Goal: Information Seeking & Learning: Learn about a topic

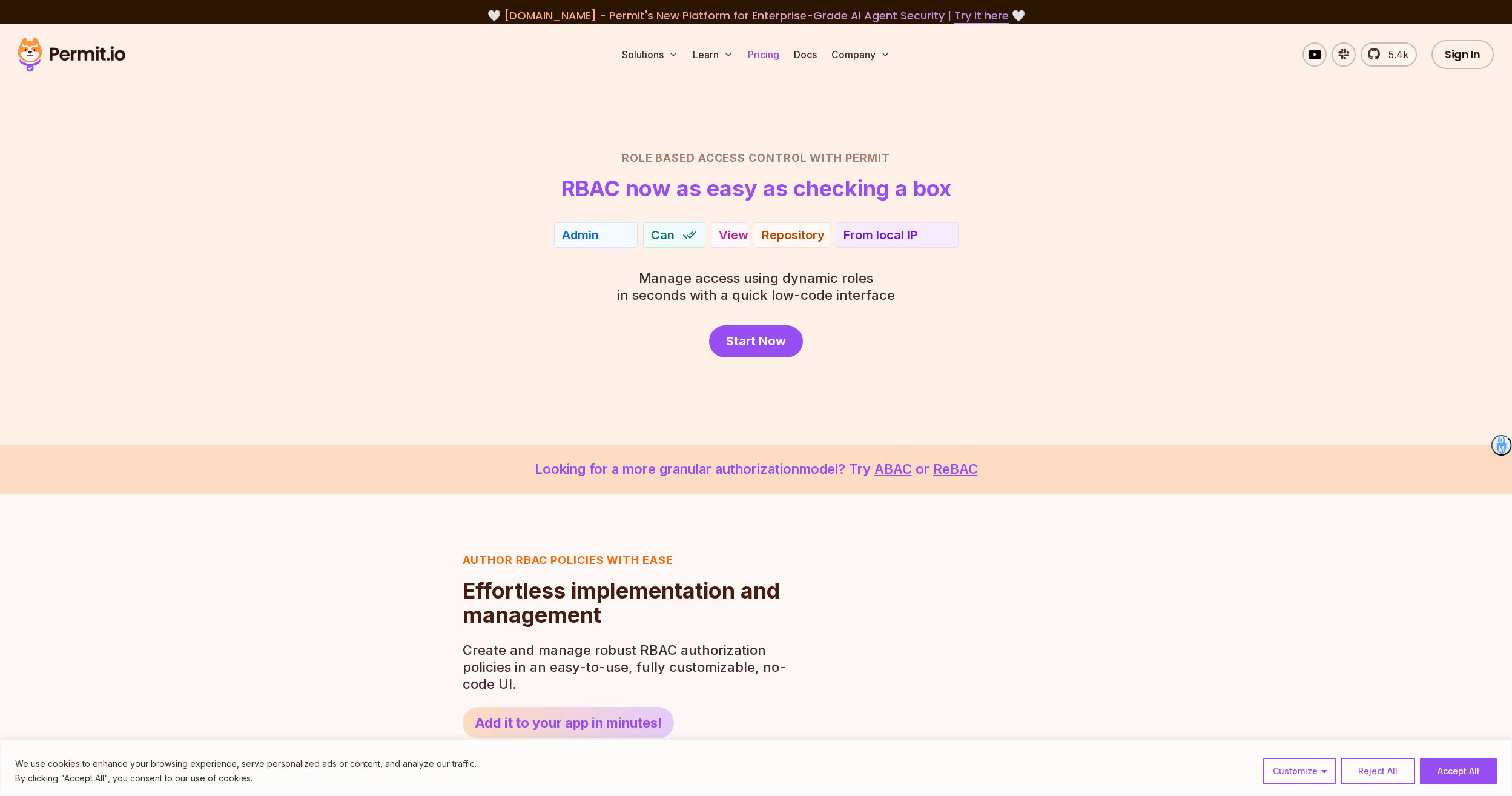
click at [764, 53] on link "Pricing" at bounding box center [763, 54] width 41 height 24
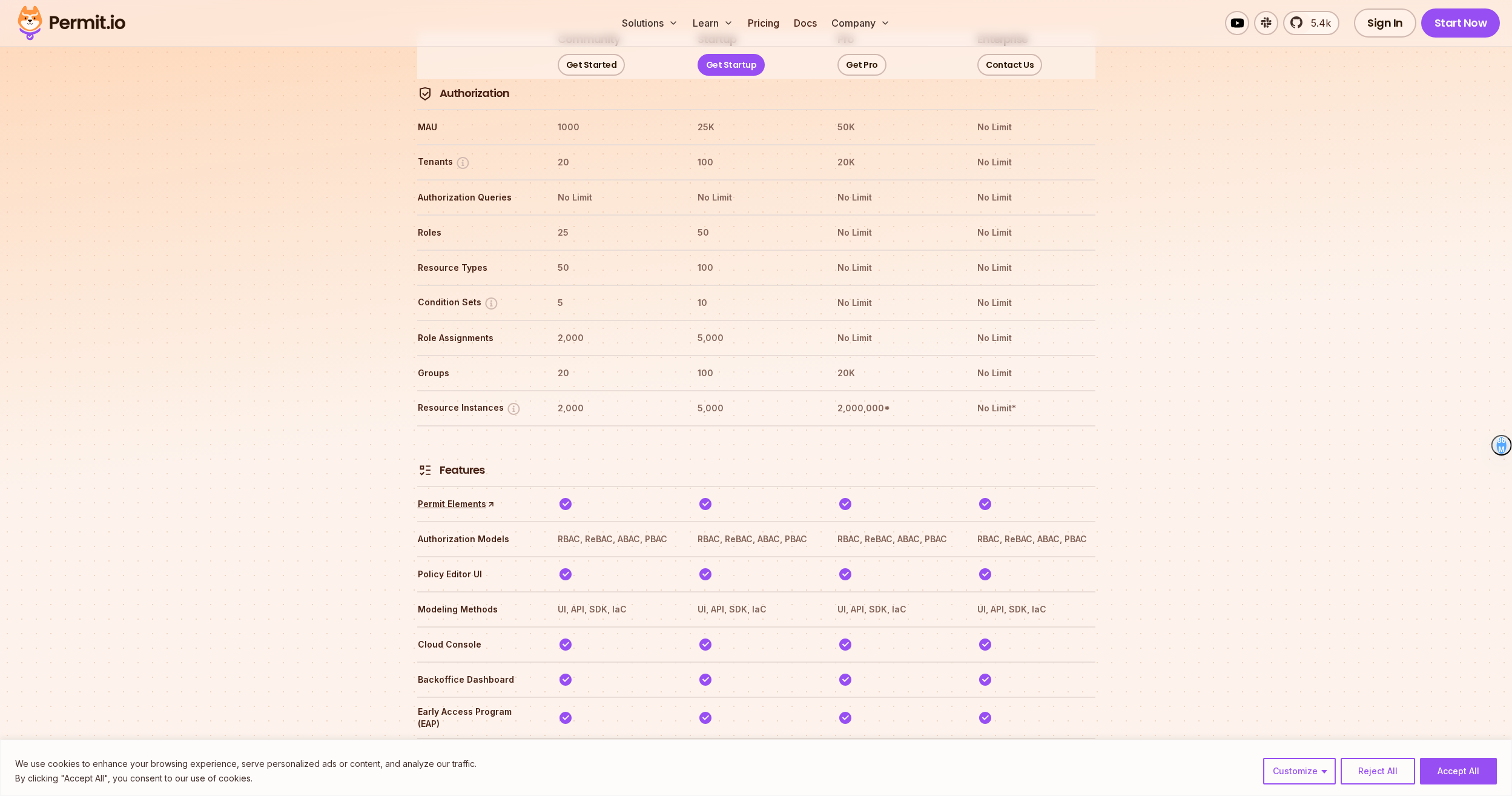
scroll to position [1954, 0]
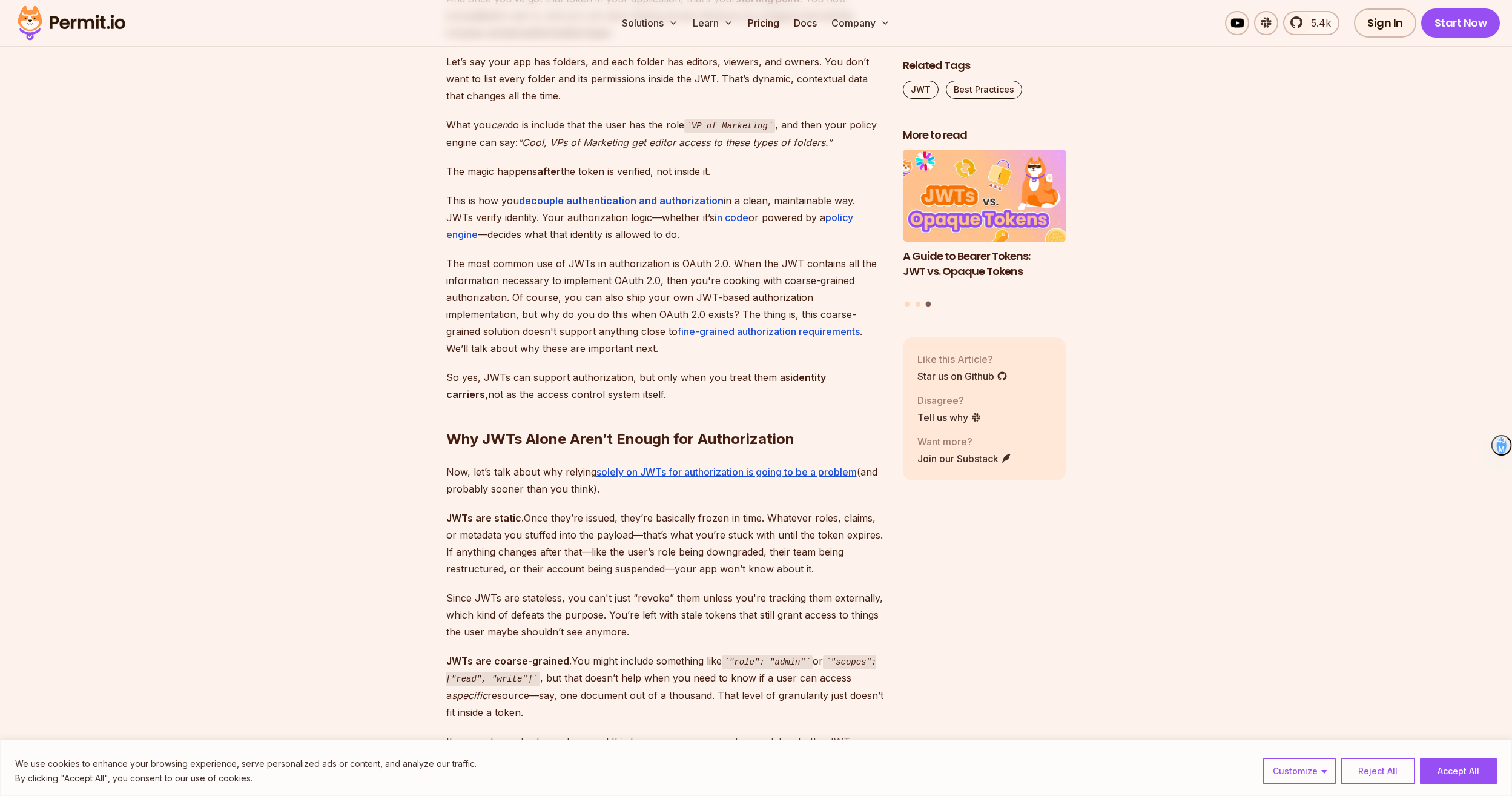
scroll to position [2059, 0]
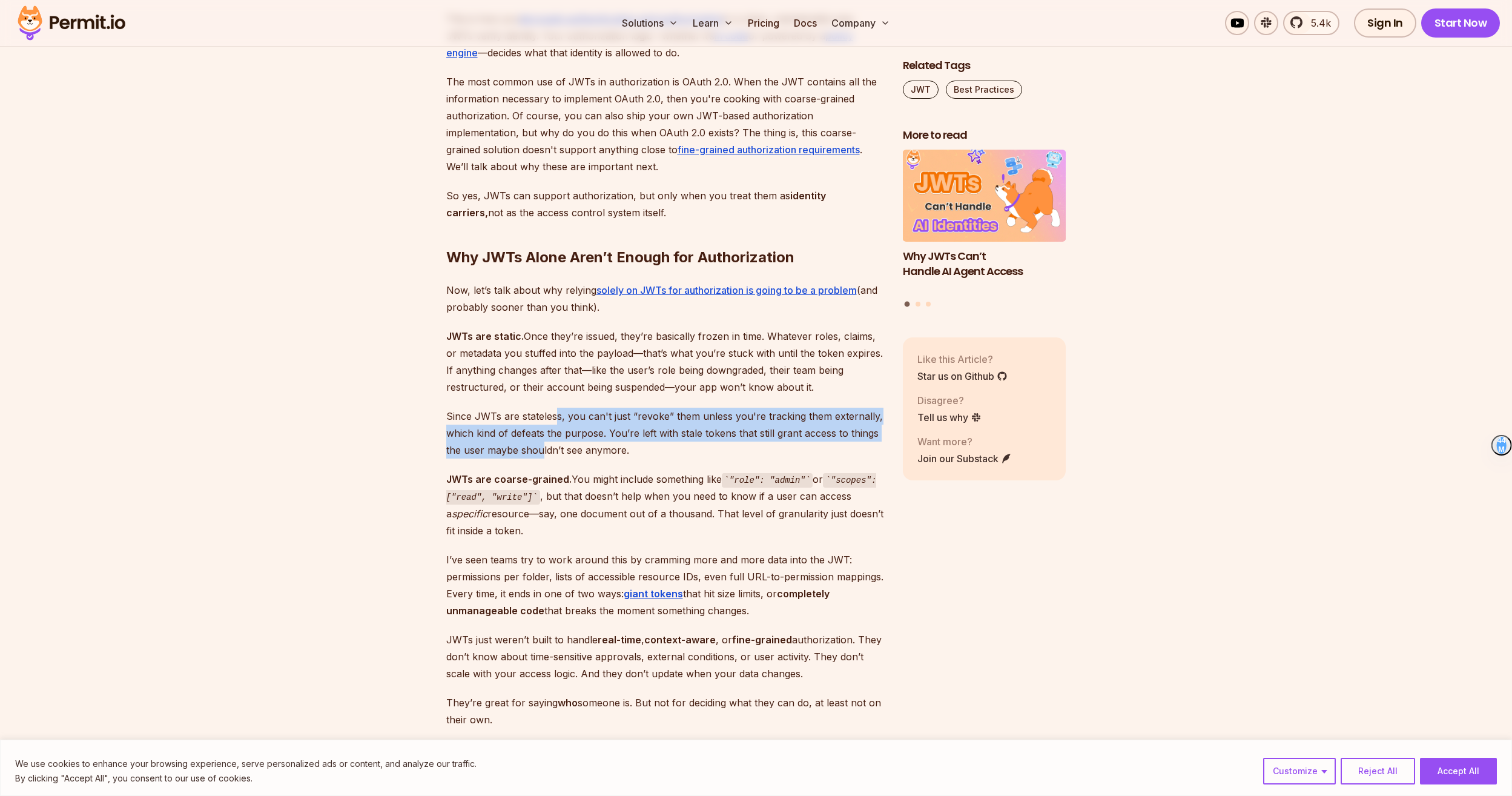
drag, startPoint x: 555, startPoint y: 399, endPoint x: 544, endPoint y: 429, distance: 32.0
click at [544, 429] on p "Since JWTs are stateless, you can't just “revoke” them unless you're tracking t…" at bounding box center [665, 433] width 438 height 51
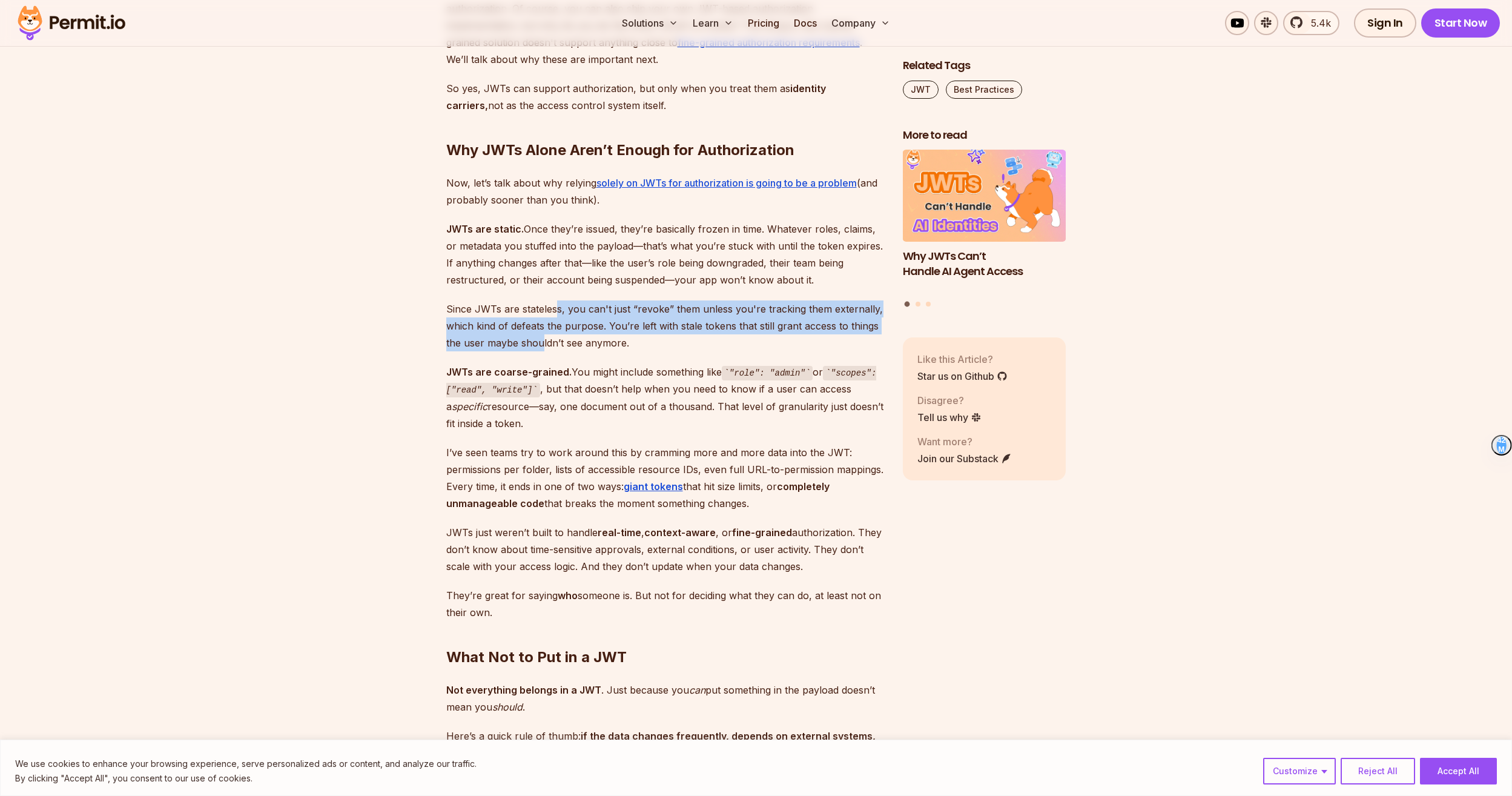
scroll to position [2241, 0]
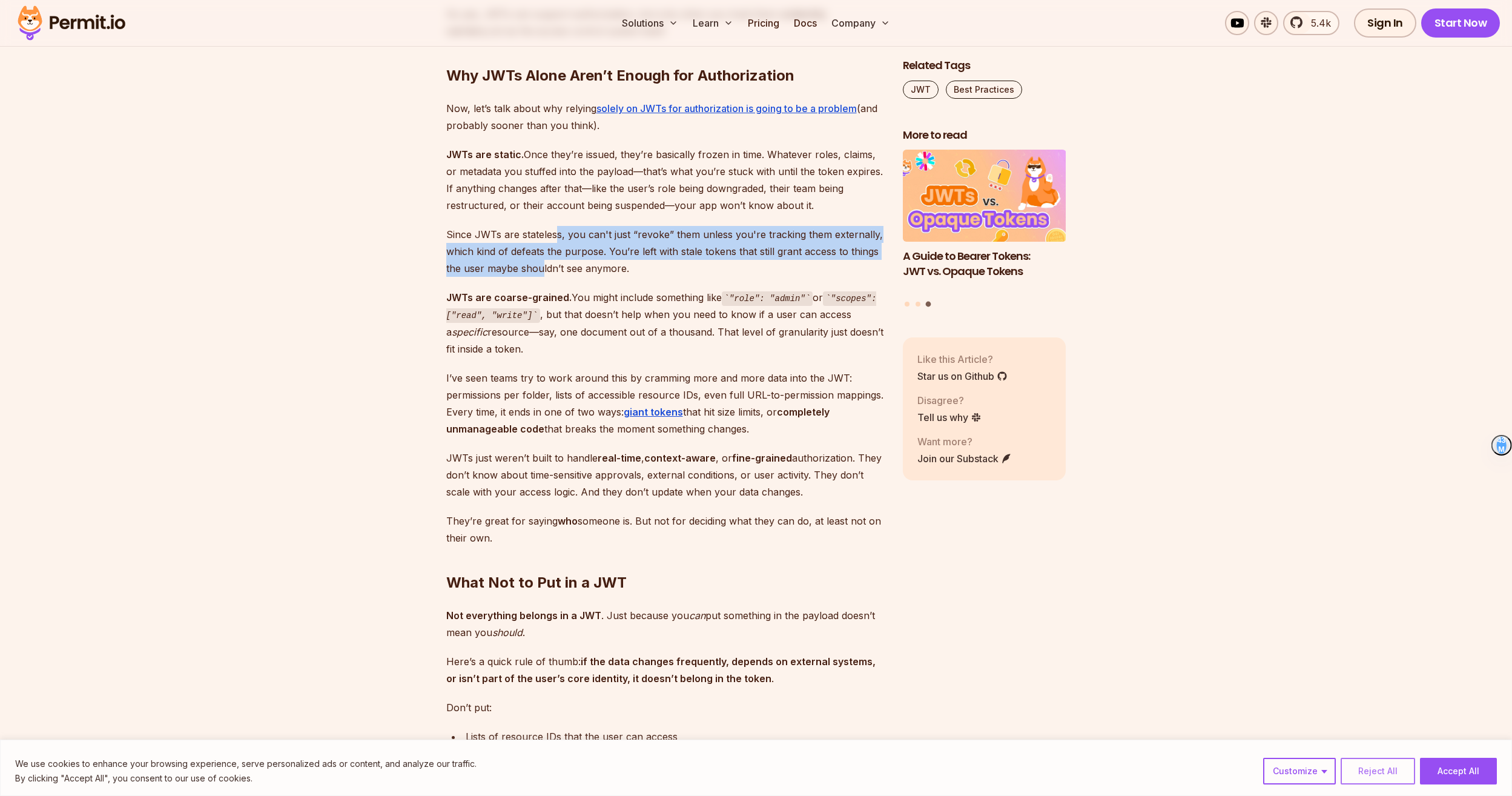
click at [1400, 765] on button "Reject All" at bounding box center [1378, 771] width 74 height 27
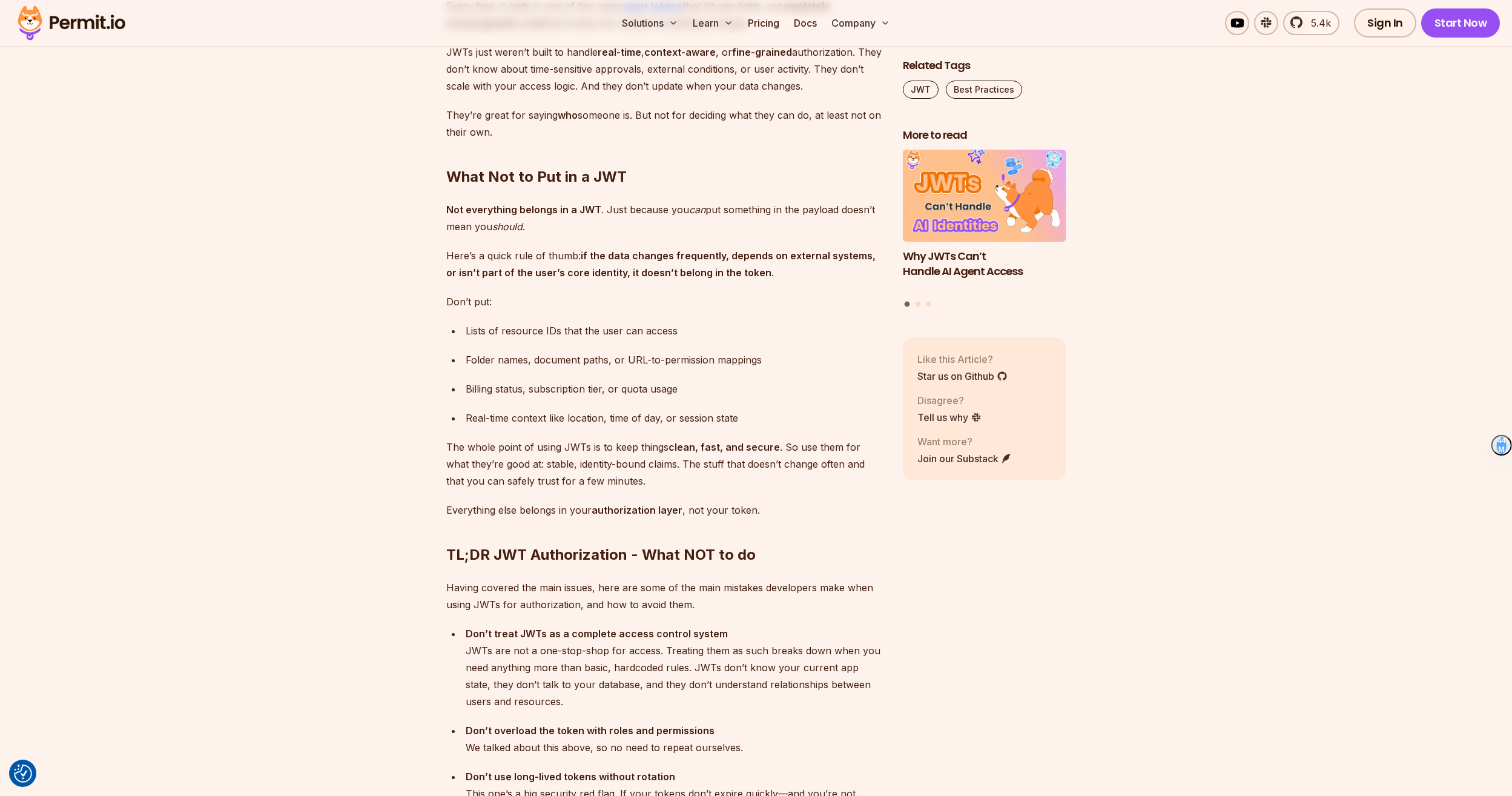
scroll to position [2665, 0]
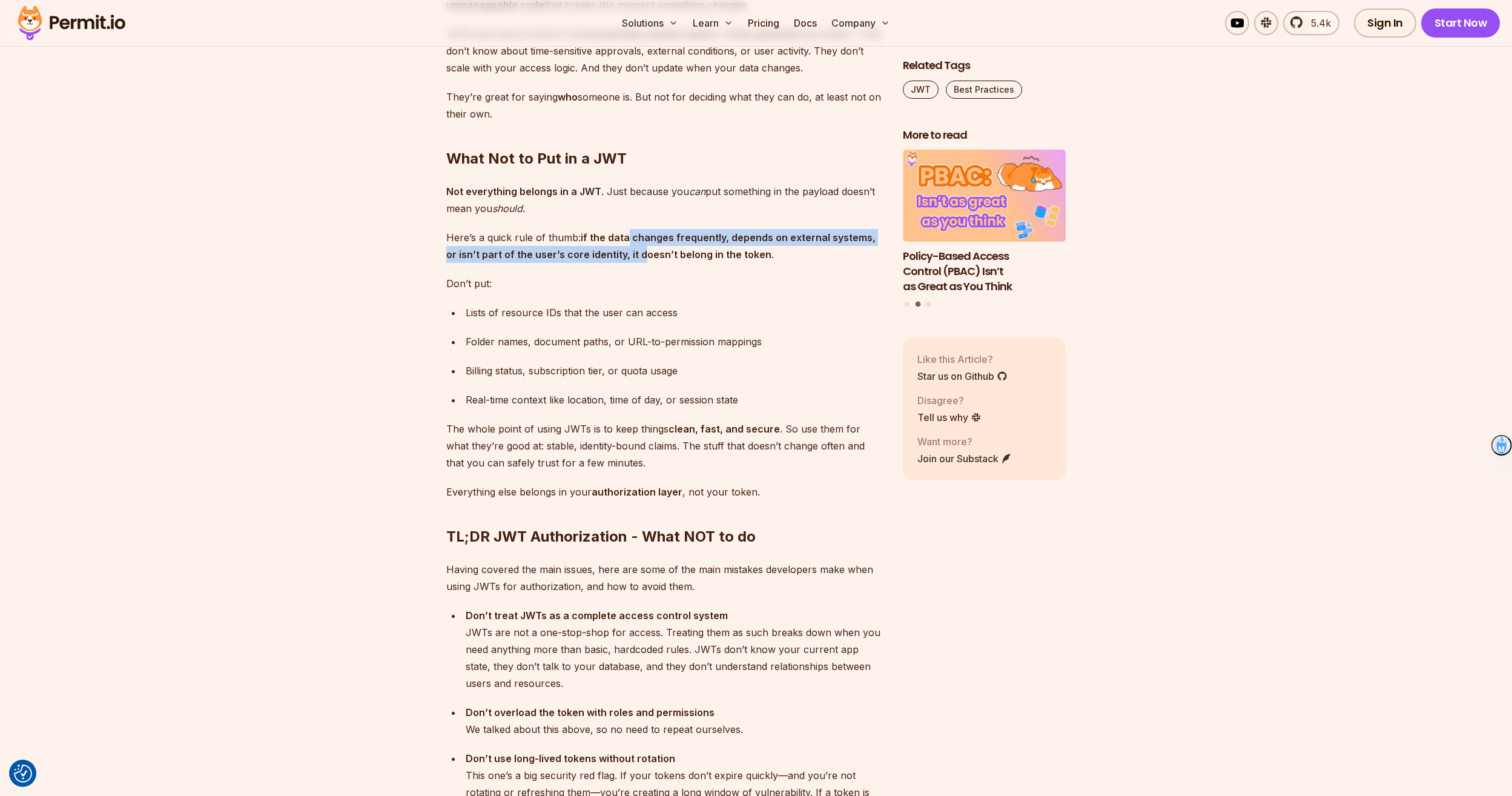
drag, startPoint x: 627, startPoint y: 220, endPoint x: 627, endPoint y: 240, distance: 20.0
click at [627, 240] on strong "if the data changes frequently, depends on external systems, or isn’t part of t…" at bounding box center [661, 246] width 430 height 29
click at [547, 521] on h2 "TL;DR JWT Authorization - What NOT to do" at bounding box center [665, 513] width 438 height 67
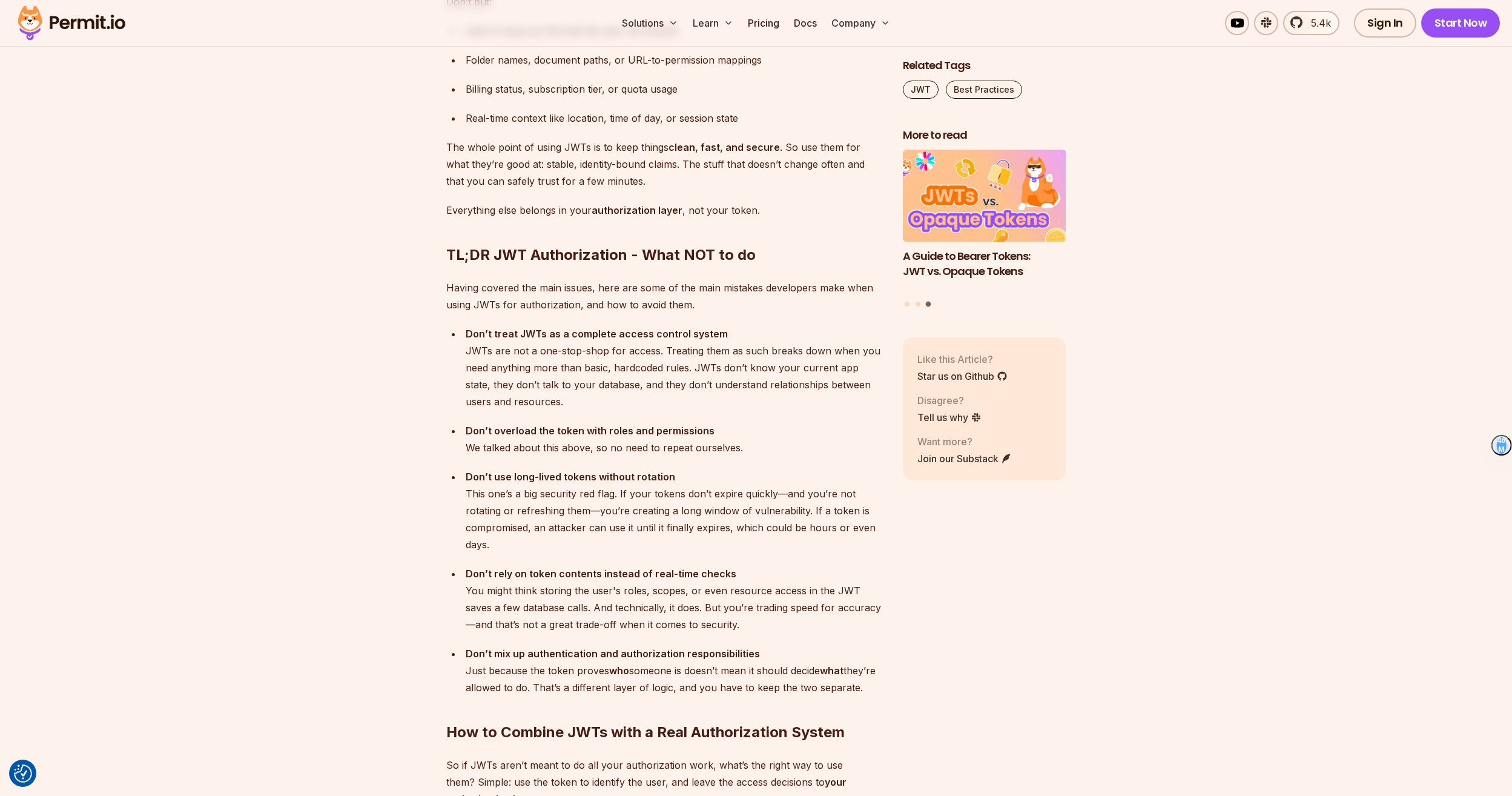
scroll to position [2968, 0]
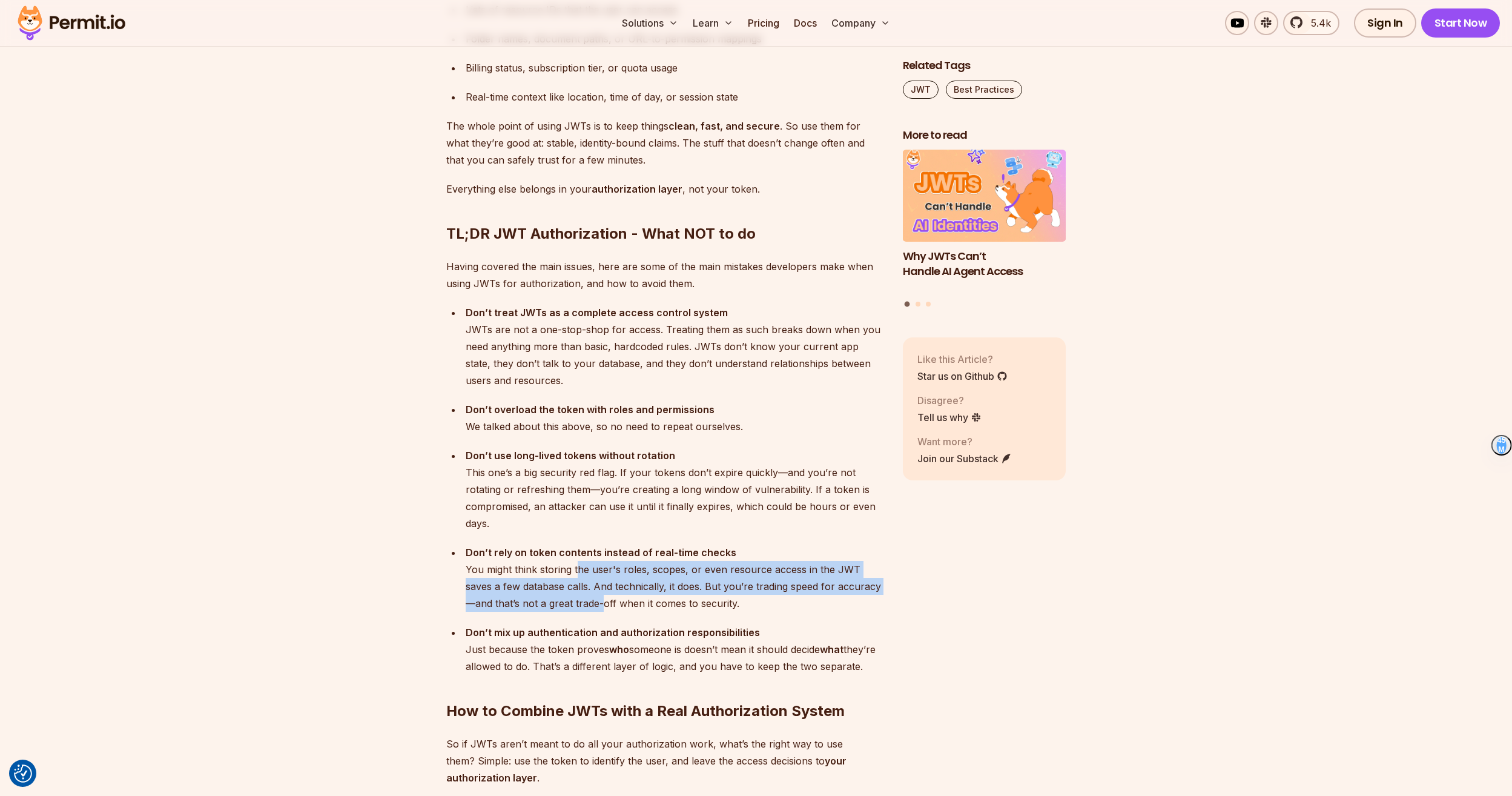
drag, startPoint x: 576, startPoint y: 553, endPoint x: 574, endPoint y: 582, distance: 29.1
click at [574, 582] on div "Don’t rely on token contents instead of real-time checks You might think storin…" at bounding box center [675, 577] width 418 height 67
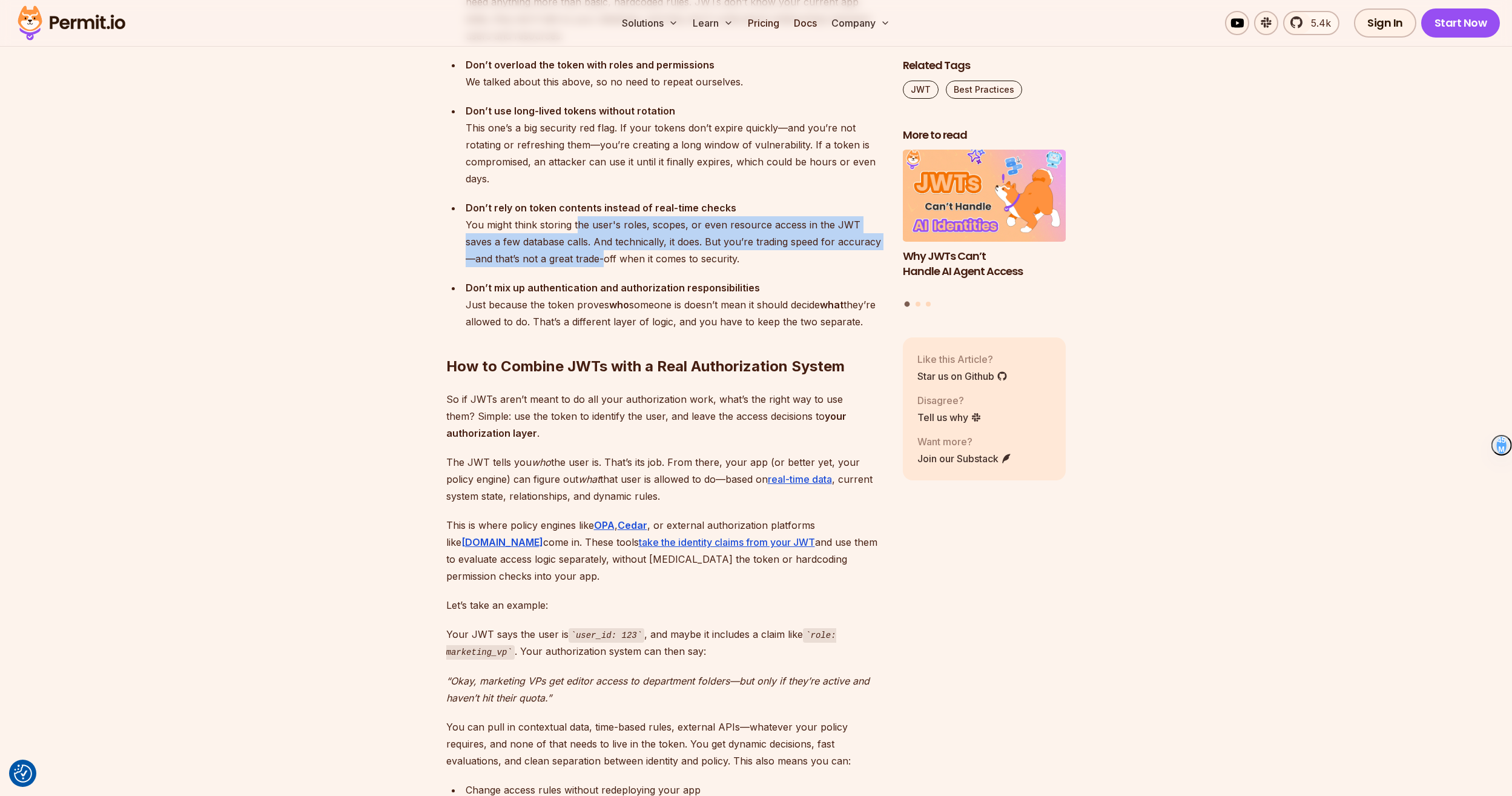
scroll to position [3331, 0]
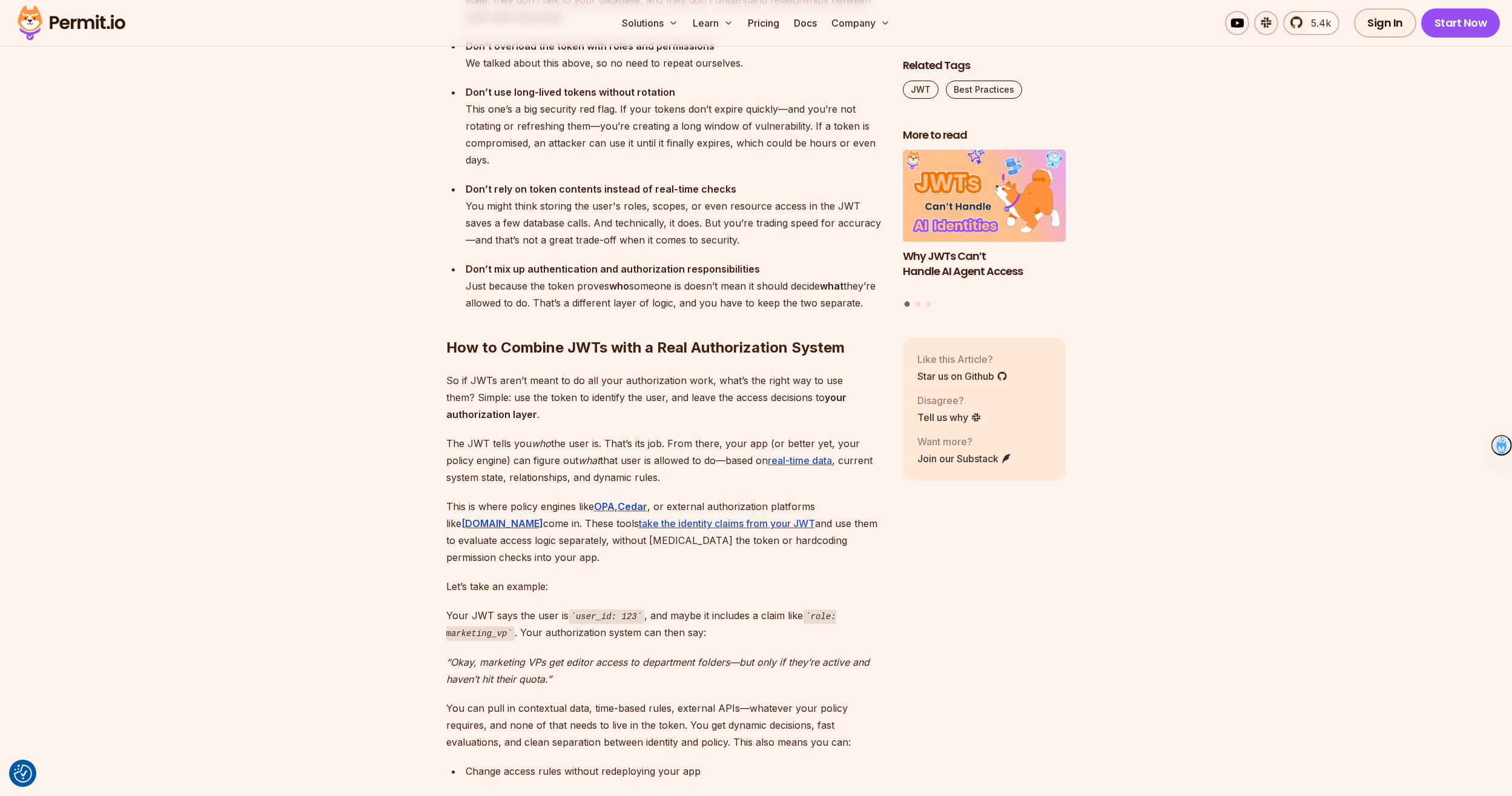
click at [633, 522] on p "This is where policy engines like OPA , Cedar , or external authorization platf…" at bounding box center [665, 532] width 438 height 67
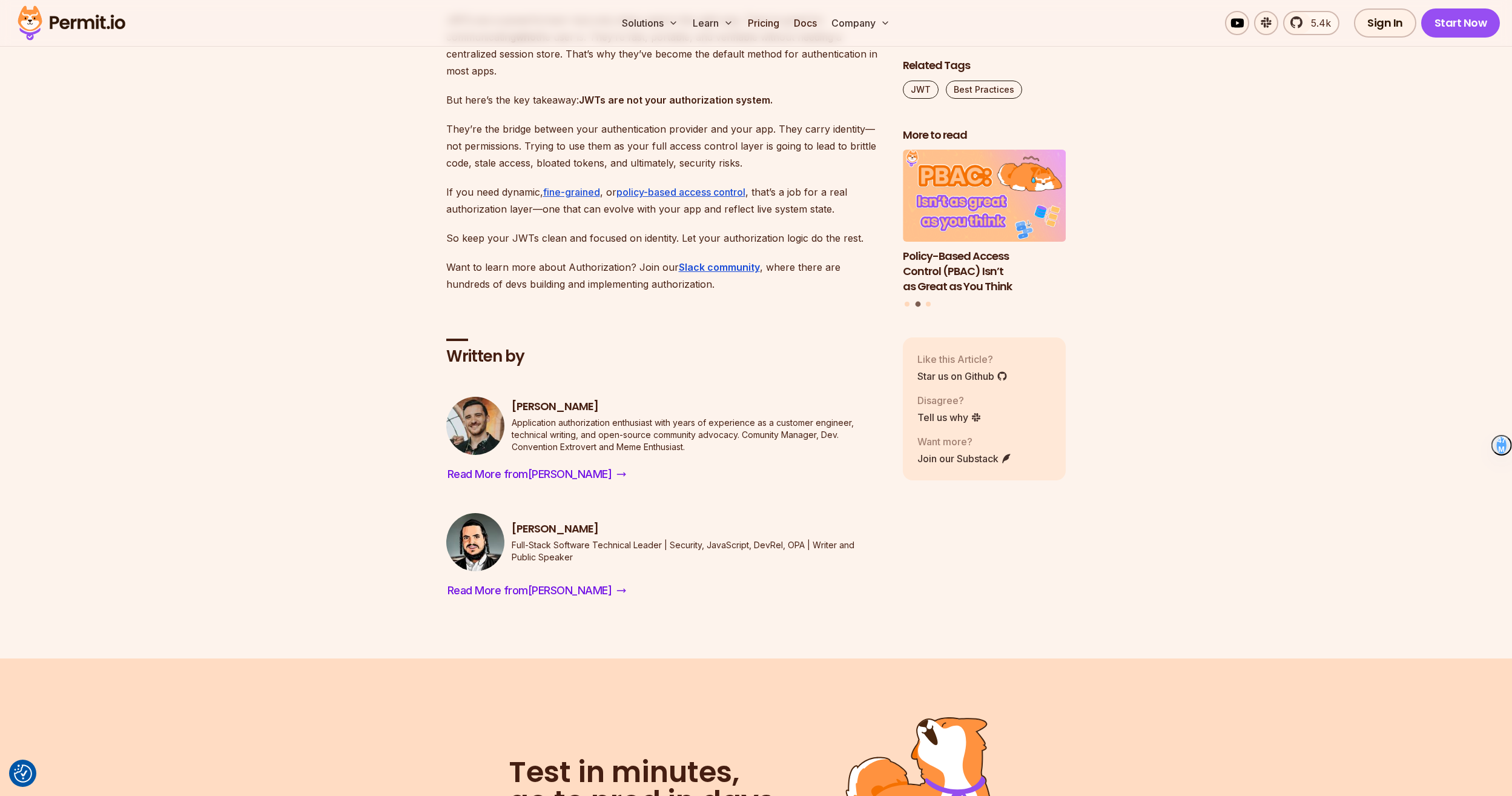
scroll to position [5209, 0]
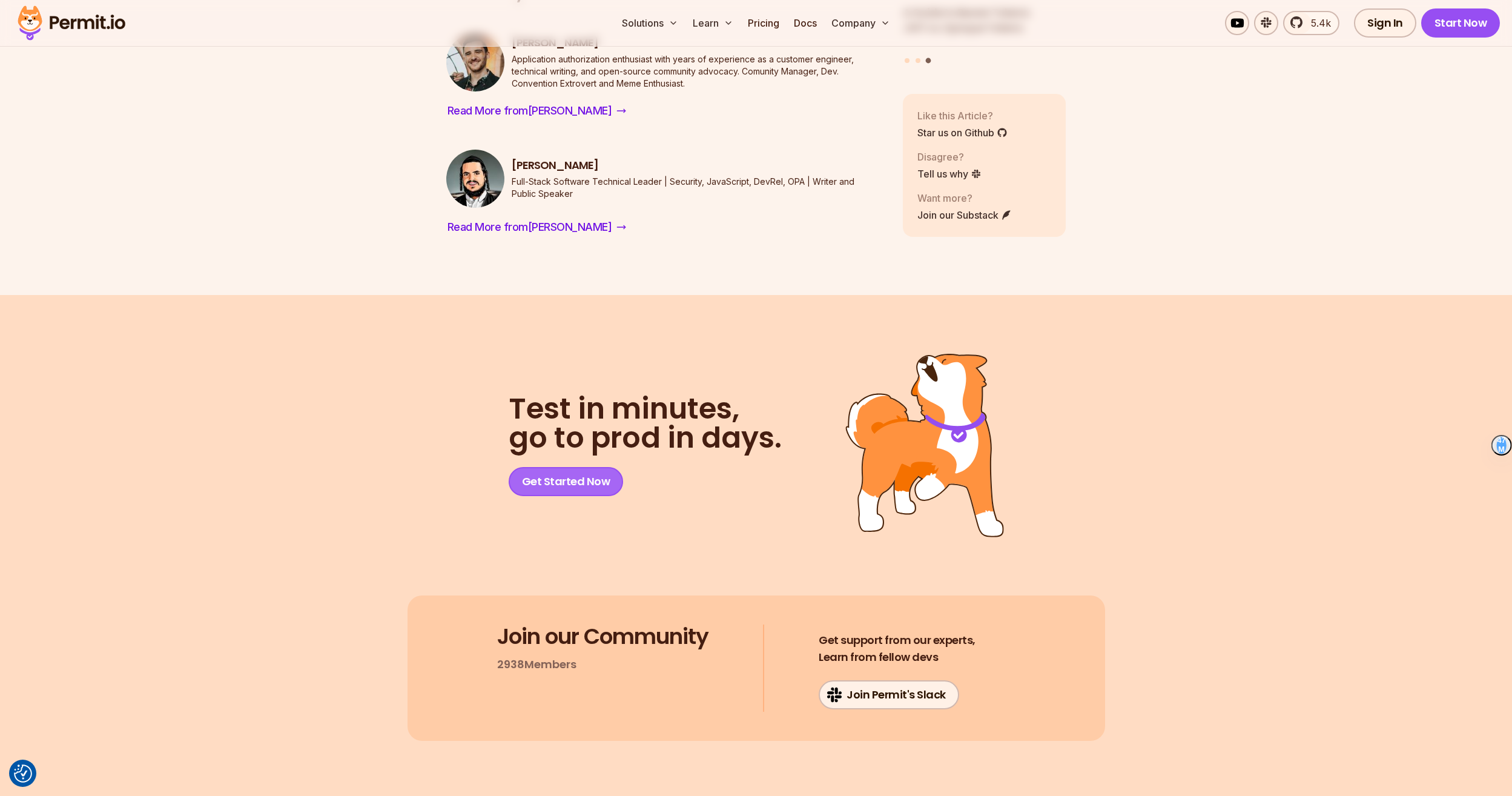
click at [571, 467] on link "Get Started Now" at bounding box center [566, 482] width 115 height 29
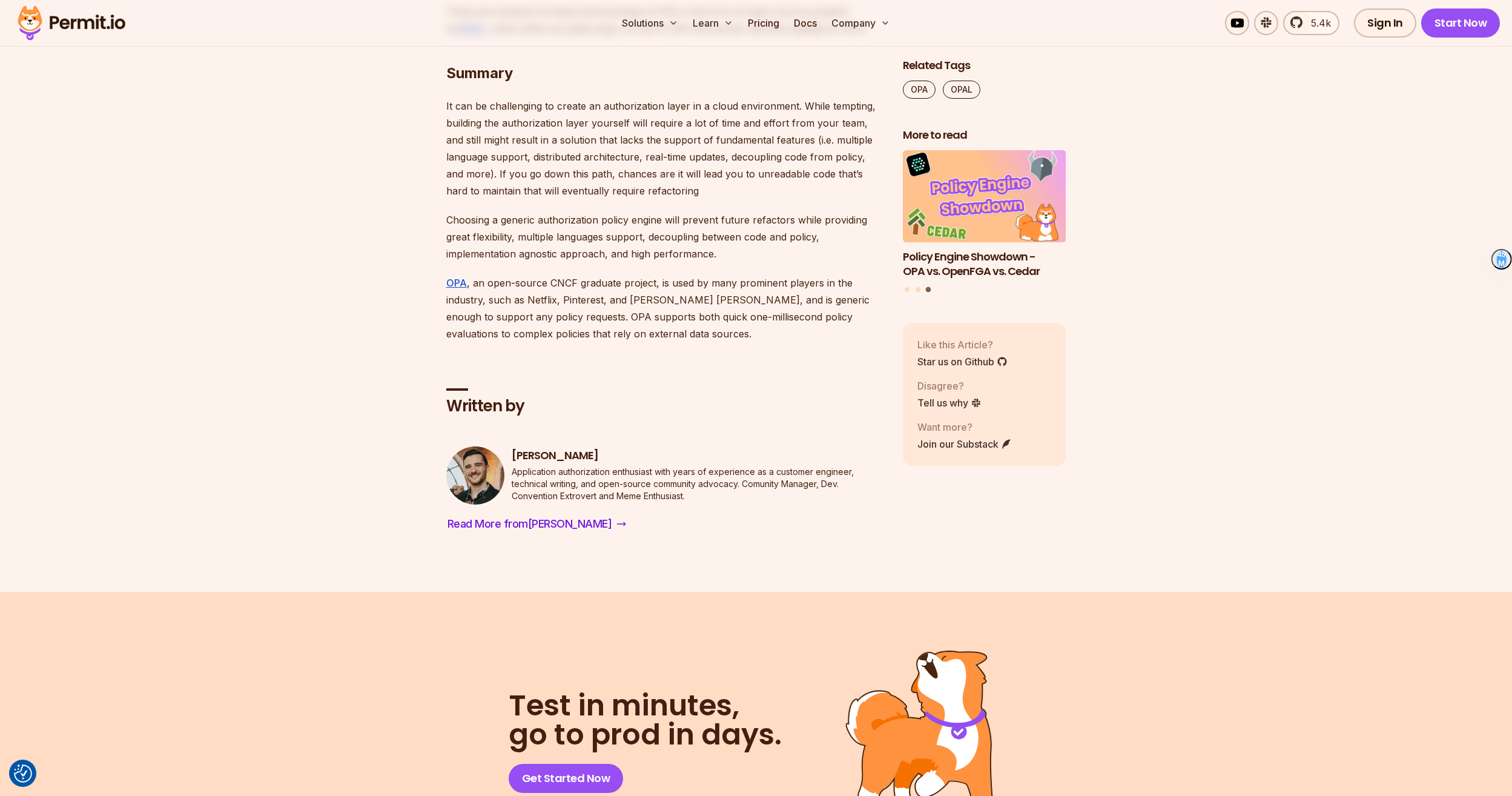
scroll to position [5754, 0]
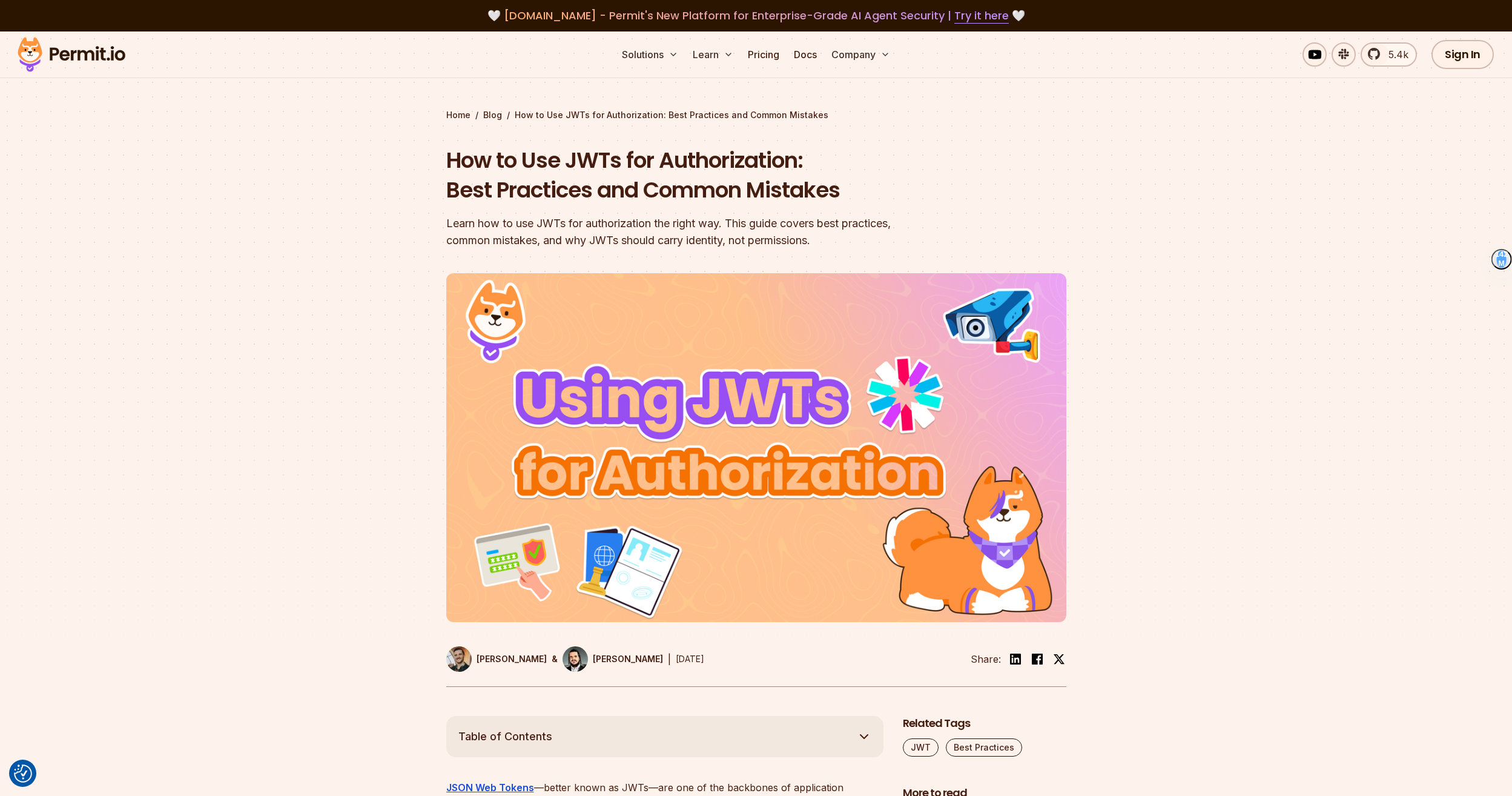
click at [77, 54] on img at bounding box center [71, 54] width 119 height 41
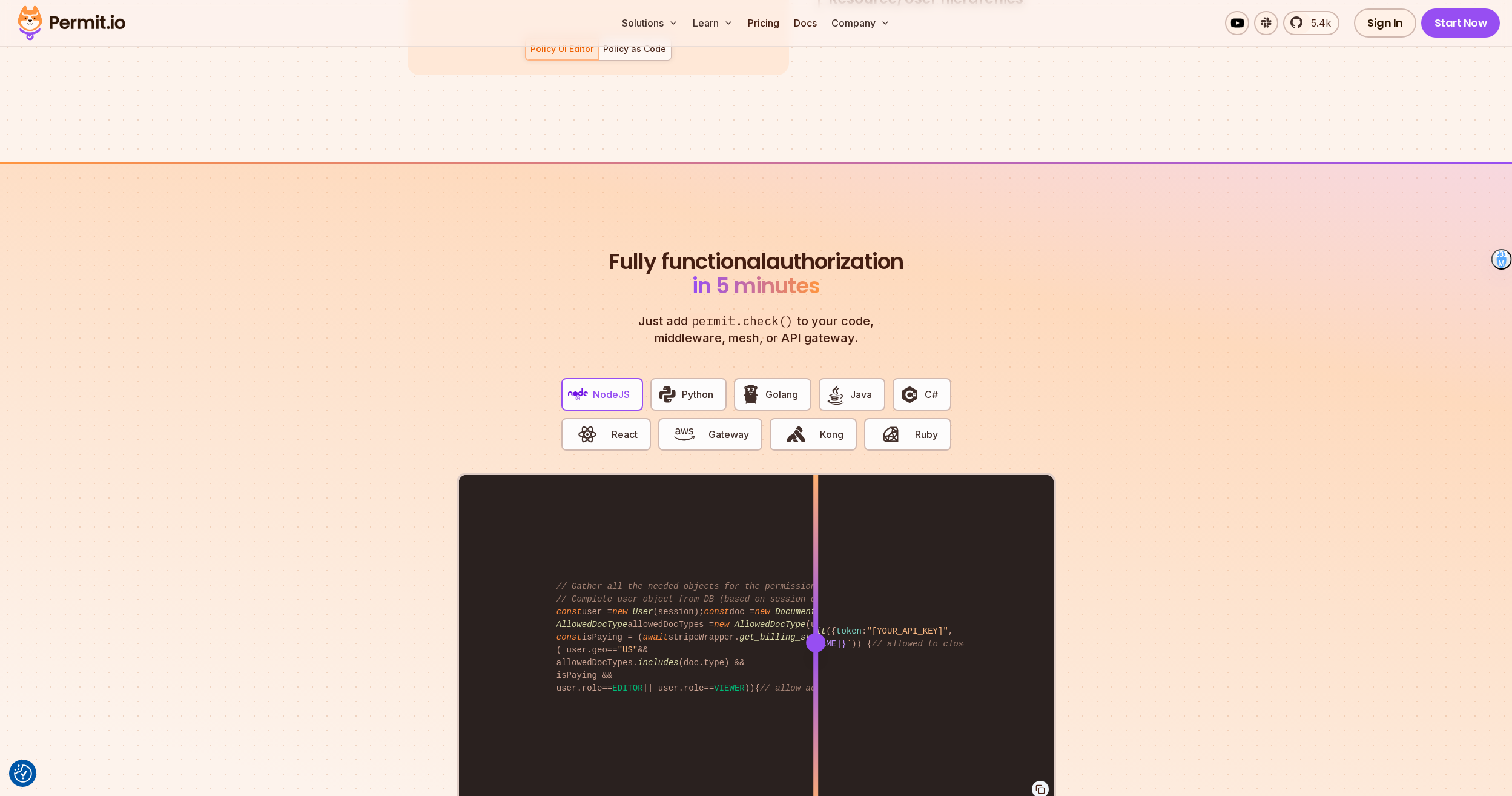
scroll to position [2181, 0]
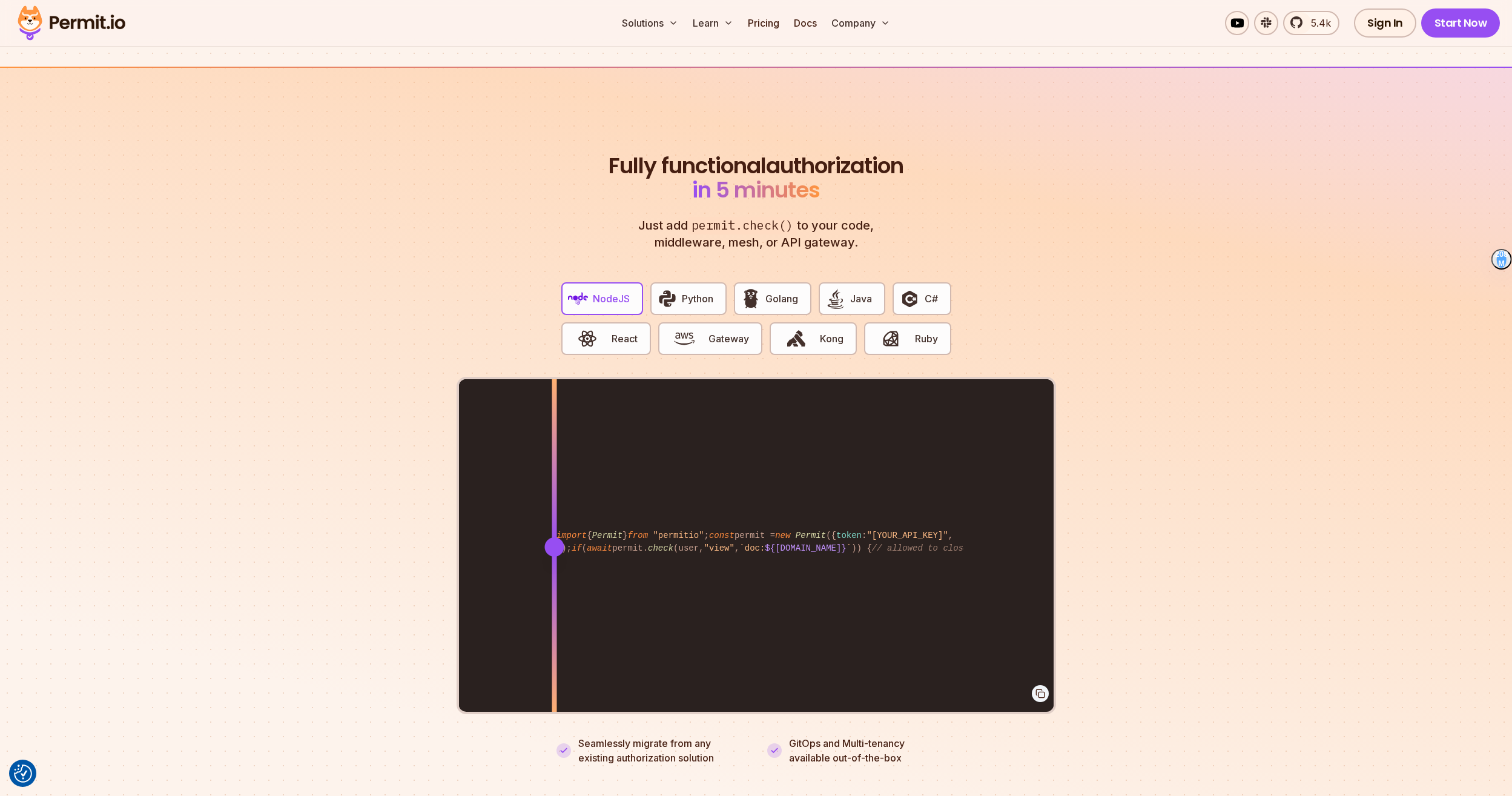
drag, startPoint x: 812, startPoint y: 532, endPoint x: 554, endPoint y: 556, distance: 259.1
click at [554, 556] on div at bounding box center [554, 545] width 5 height 334
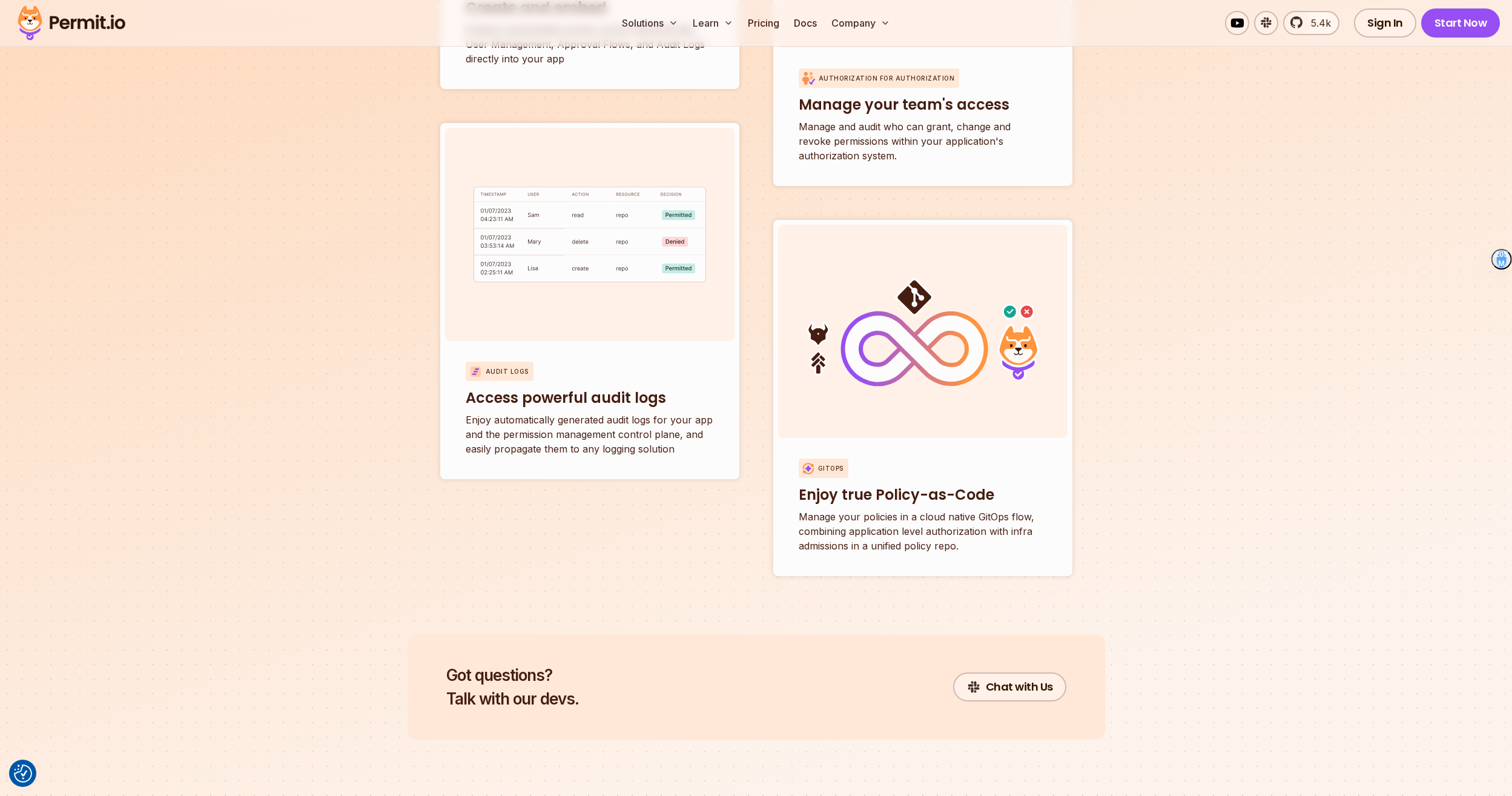
scroll to position [3573, 0]
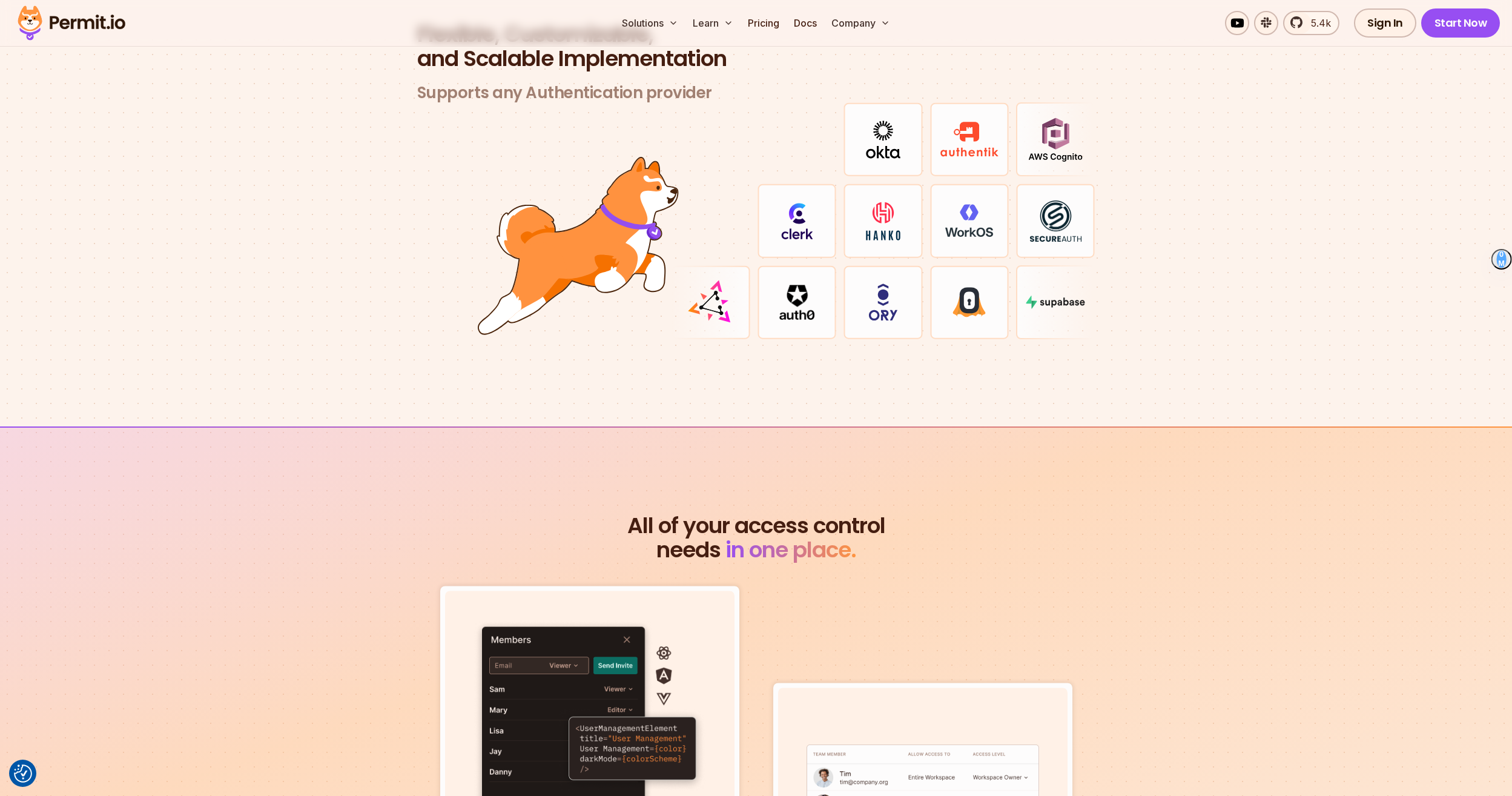
scroll to position [3573, 0]
